Goal: Information Seeking & Learning: Learn about a topic

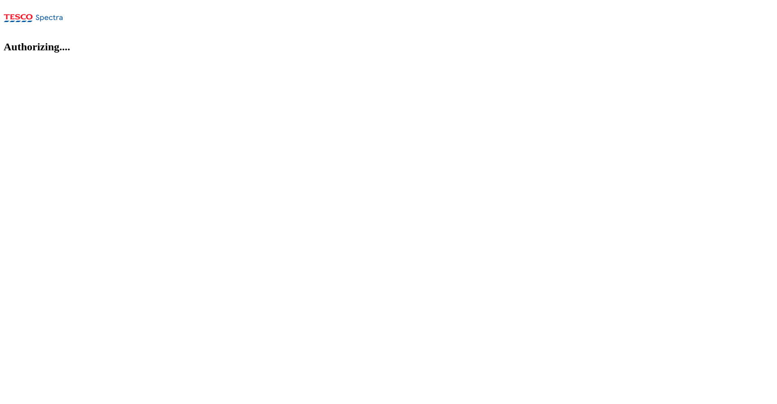
select select "flare-ghs-roi"
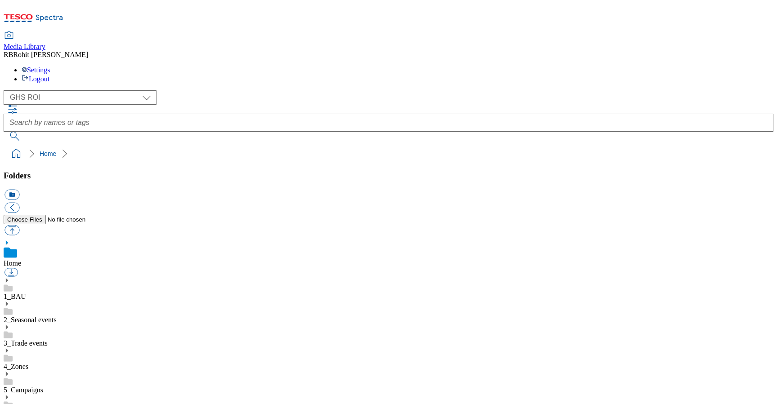
scroll to position [0, 0]
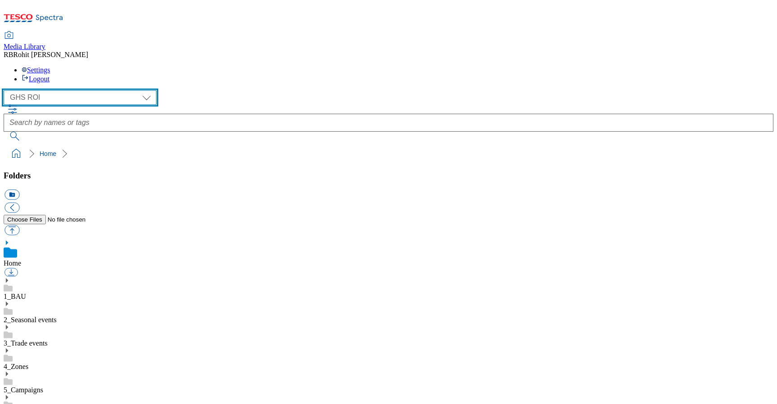
click at [60, 90] on select "Clubcard Marketing Clubcard ROI Dotcom UK GHS Marketing UK GHS ROI Realfood Tes…" at bounding box center [80, 97] width 153 height 14
select select "flare-ghs-mktg"
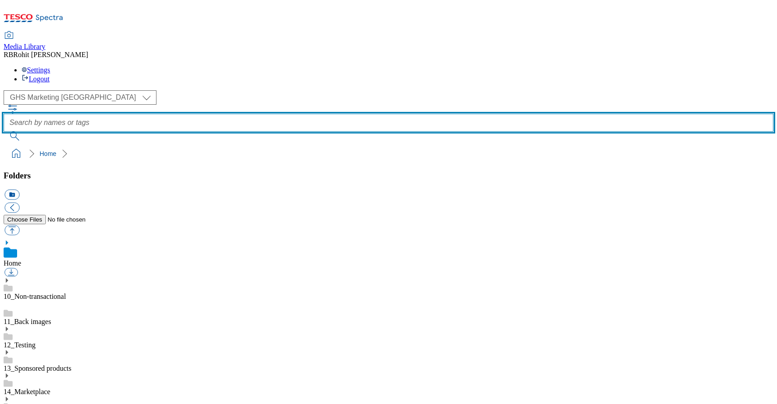
click at [283, 114] on input "text" at bounding box center [389, 123] width 770 height 18
type input "summerdrink"
click at [4, 132] on button "submit" at bounding box center [15, 136] width 23 height 9
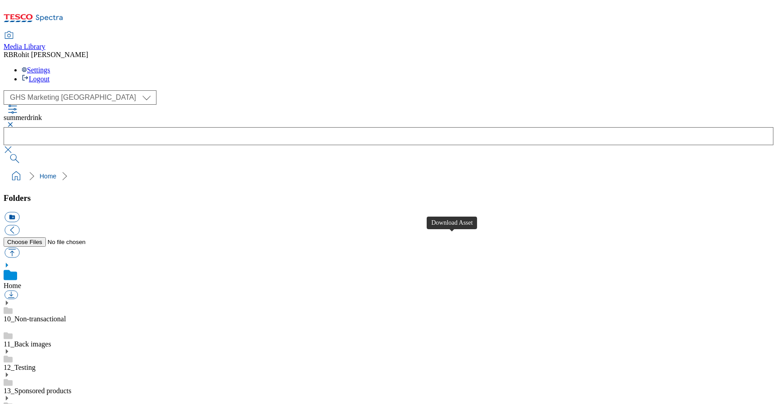
click at [14, 122] on button "button" at bounding box center [9, 124] width 11 height 5
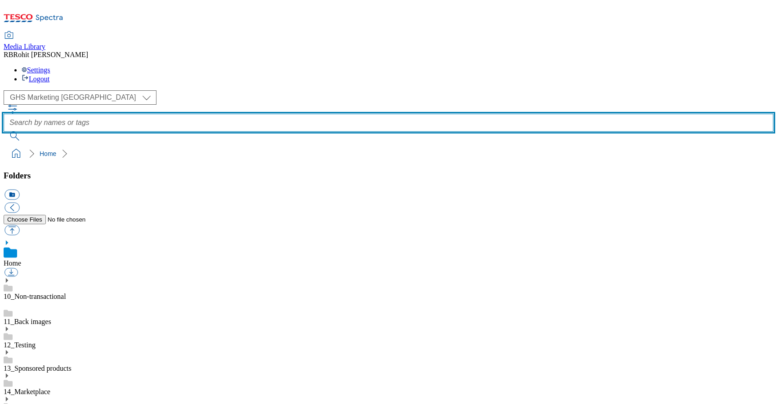
click at [317, 114] on input "text" at bounding box center [389, 123] width 770 height 18
type input "icecrea,"
click at [4, 132] on button "submit" at bounding box center [15, 136] width 23 height 9
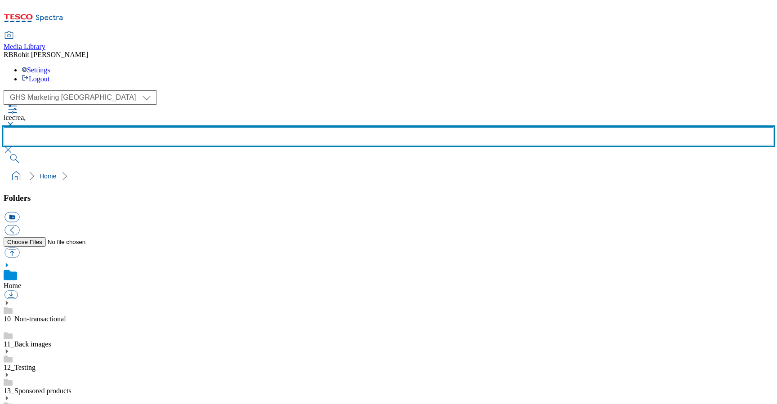
scroll to position [506, 0]
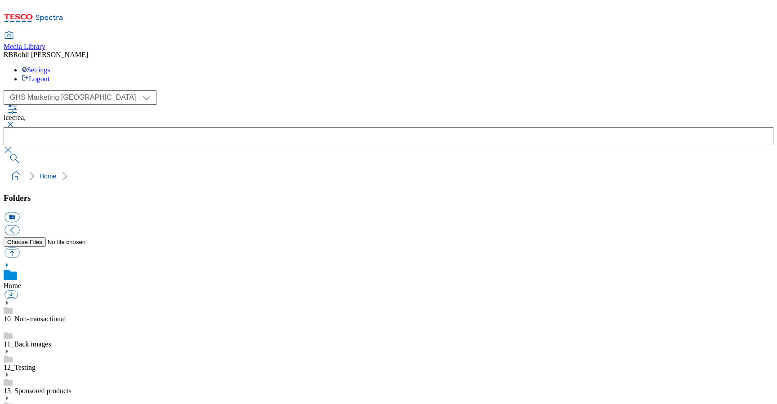
click at [14, 122] on button "button" at bounding box center [9, 124] width 11 height 5
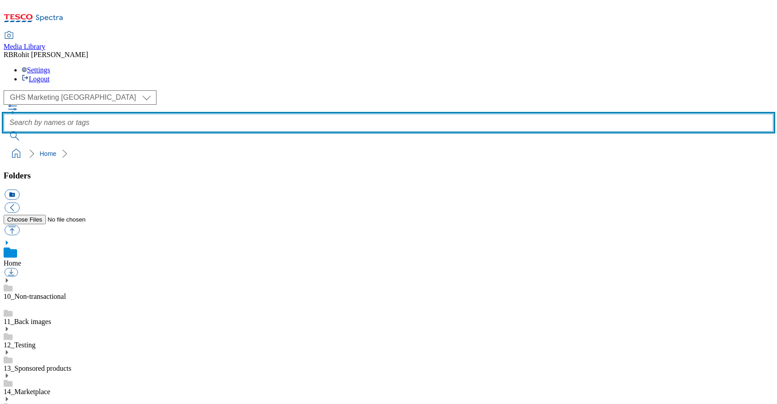
click at [298, 114] on input "text" at bounding box center [389, 123] width 770 height 18
type input "suncare"
click at [4, 132] on button "submit" at bounding box center [15, 136] width 23 height 9
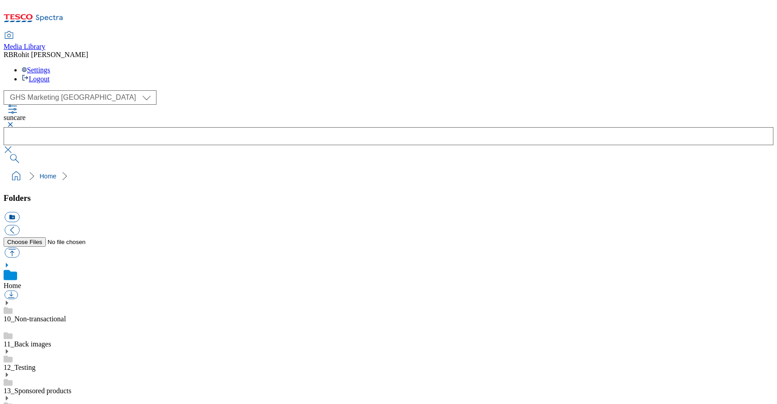
click at [14, 122] on button "button" at bounding box center [9, 124] width 11 height 5
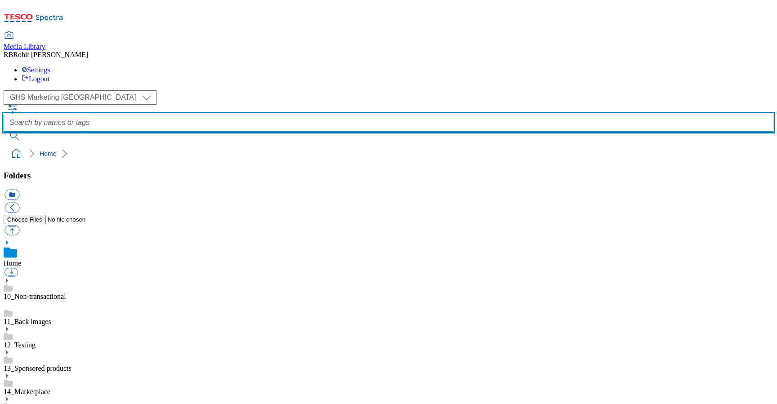
click at [298, 114] on input "text" at bounding box center [389, 123] width 770 height 18
type input "sun"
click at [4, 132] on button "submit" at bounding box center [15, 136] width 23 height 9
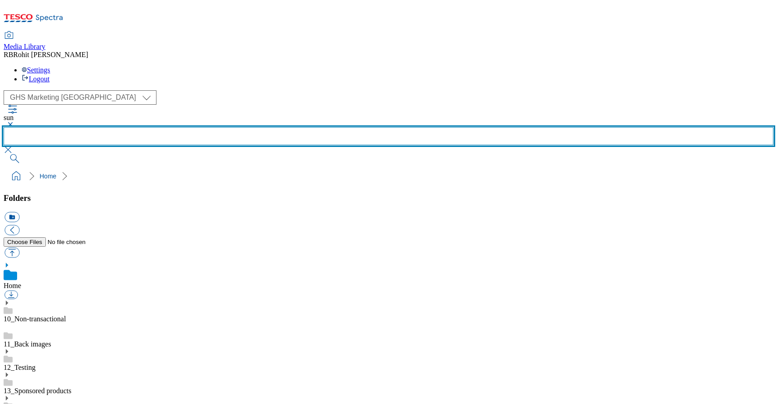
scroll to position [506, 0]
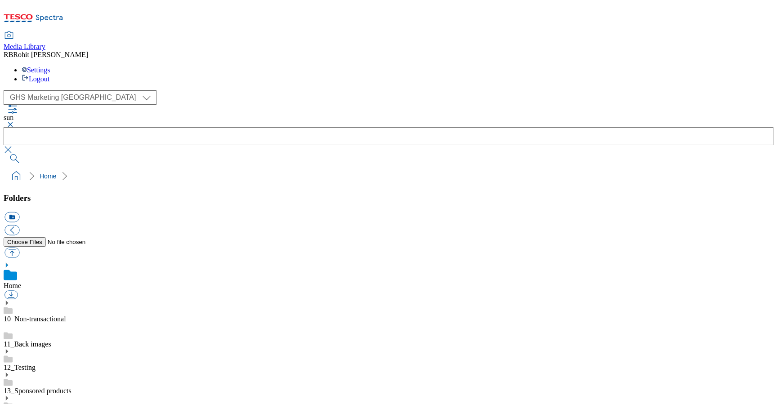
scroll to position [506, 0]
click at [14, 122] on button "button" at bounding box center [9, 124] width 11 height 5
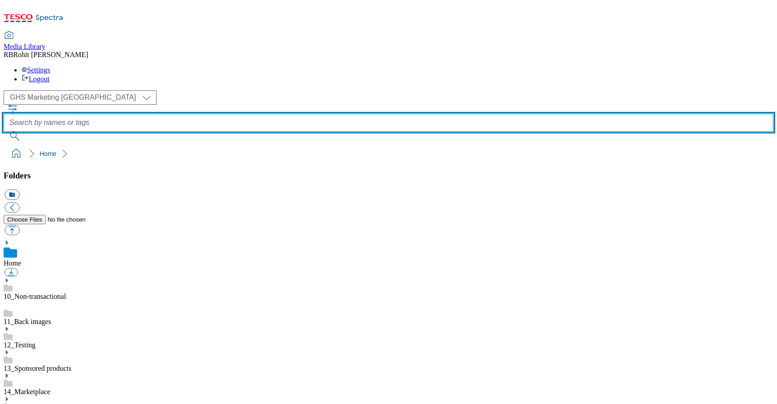
click at [290, 114] on input "text" at bounding box center [389, 123] width 770 height 18
type input "travel"
click at [4, 132] on button "submit" at bounding box center [15, 136] width 23 height 9
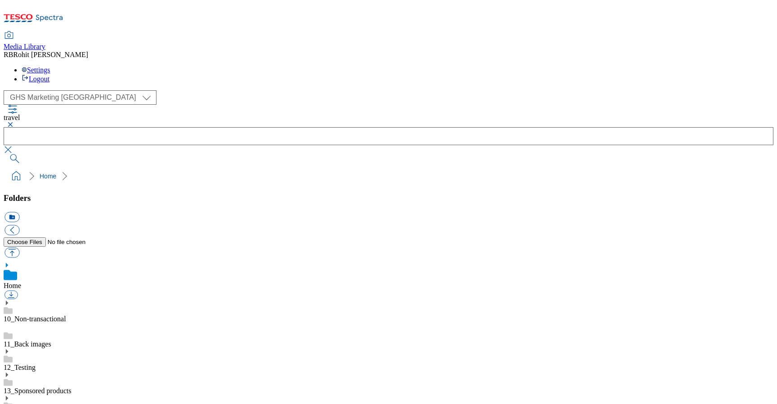
scroll to position [552, 0]
